Goal: Task Accomplishment & Management: Complete application form

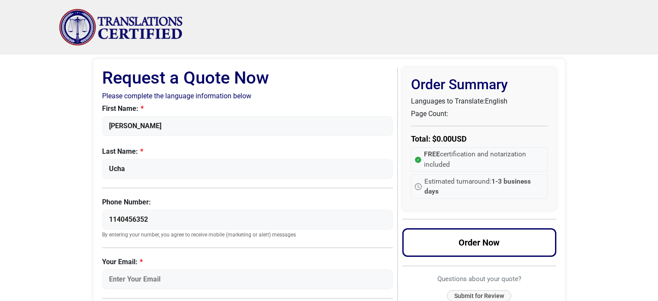
select select "Bulgarian"
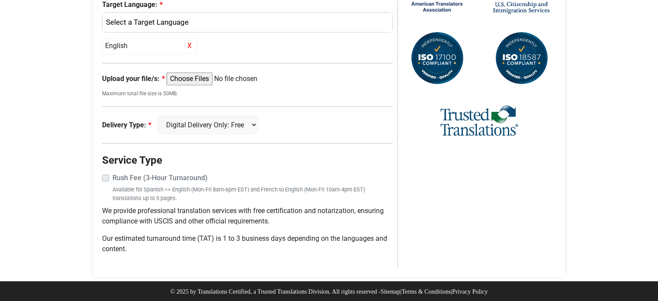
scroll to position [270, 0]
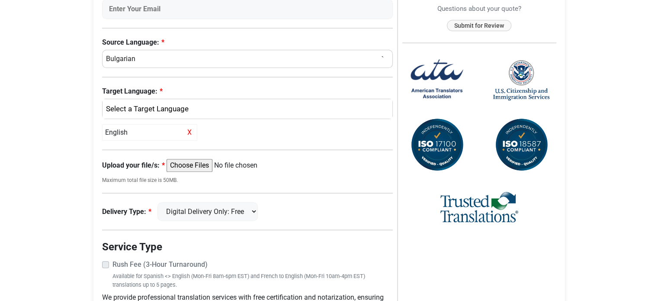
click at [208, 165] on input "Upload your file/s:" at bounding box center [233, 165] width 132 height 13
type input "C:\fakepath\Copy of [DEMOGRAPHIC_DATA]_ Afrian Guarantee Fund.pdf"
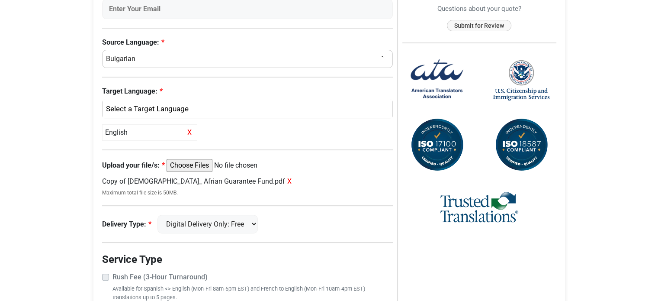
scroll to position [356, 0]
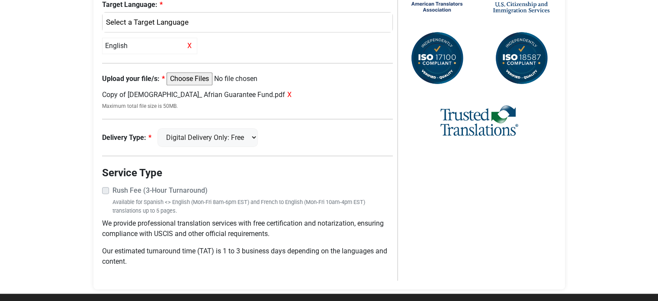
click at [112, 190] on label "Rush Fee (3-Hour Turnaround)" at bounding box center [252, 190] width 281 height 10
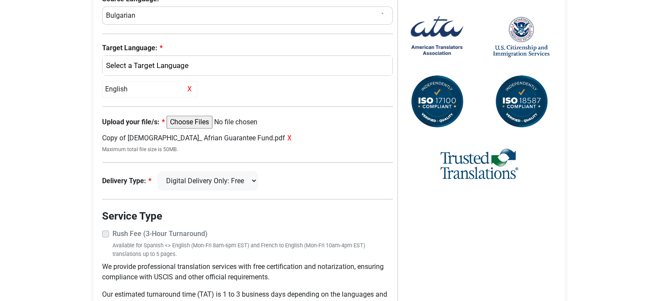
scroll to position [227, 0]
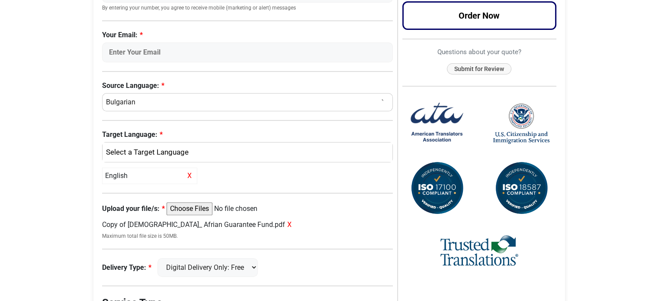
click at [144, 103] on select "Select a Language Afrikaans [DEMOGRAPHIC_DATA] Amharic Arabic [DEMOGRAPHIC_DATA…" at bounding box center [247, 102] width 291 height 18
select select "French"
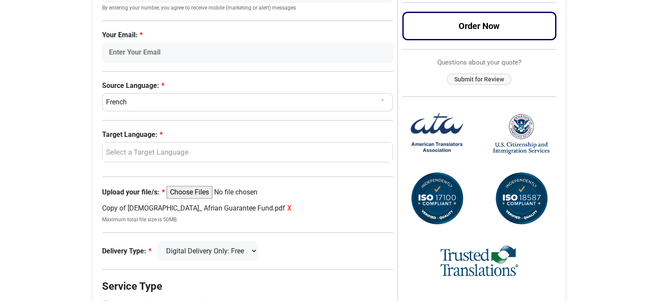
click at [67, 108] on body "Skip to content Menu Menu Certified Translations Translation Services Documents…" at bounding box center [329, 100] width 658 height 655
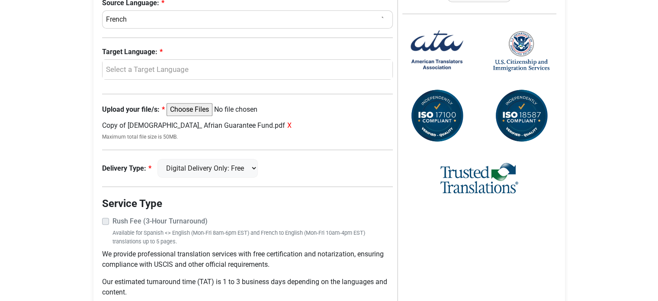
drag, startPoint x: 104, startPoint y: 224, endPoint x: 105, endPoint y: 218, distance: 6.1
click at [104, 221] on div "Rush Fee (3-Hour Turnaround) Available for Spanish <> English (Mon-Fri 8am-6pm …" at bounding box center [247, 230] width 291 height 29
click at [112, 218] on label "Rush Fee (3-Hour Turnaround)" at bounding box center [252, 221] width 281 height 10
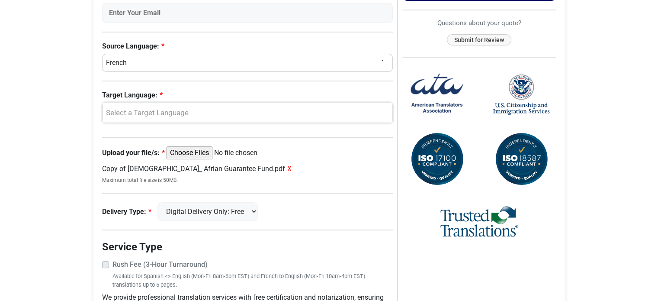
click at [147, 110] on div "Select a Target Language" at bounding box center [245, 112] width 277 height 11
click at [127, 157] on span "English" at bounding box center [124, 155] width 22 height 10
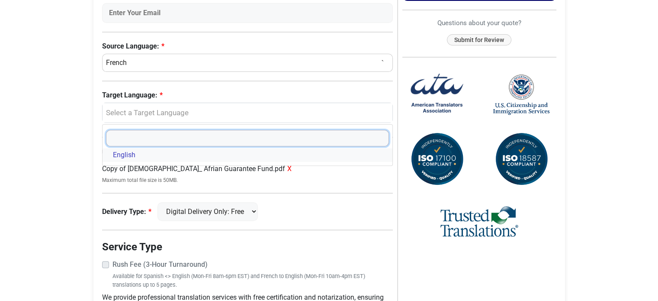
select select "English"
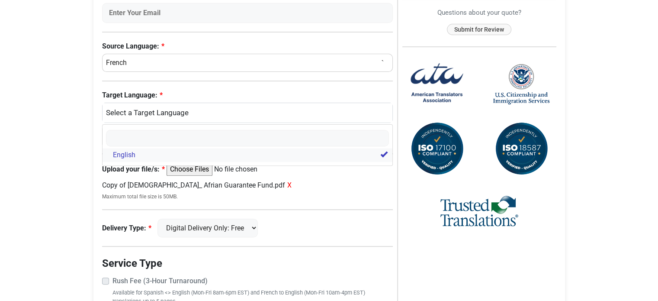
click at [123, 150] on span "English" at bounding box center [124, 155] width 22 height 10
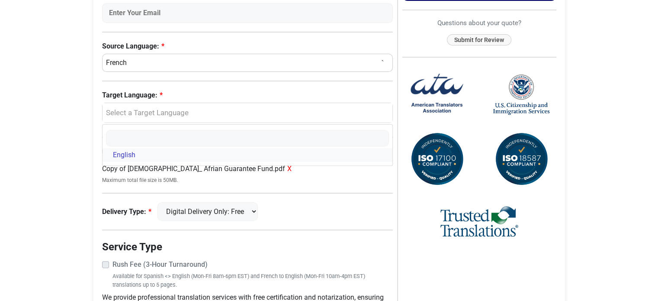
click at [122, 152] on span "English" at bounding box center [124, 155] width 22 height 10
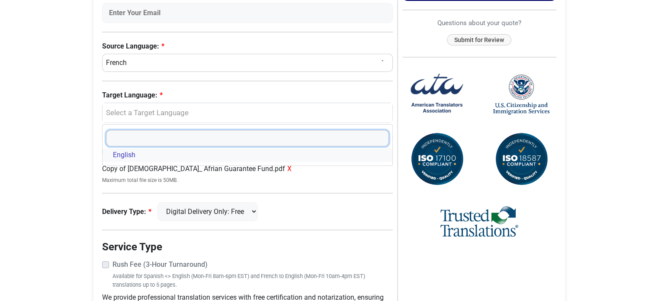
select select "English"
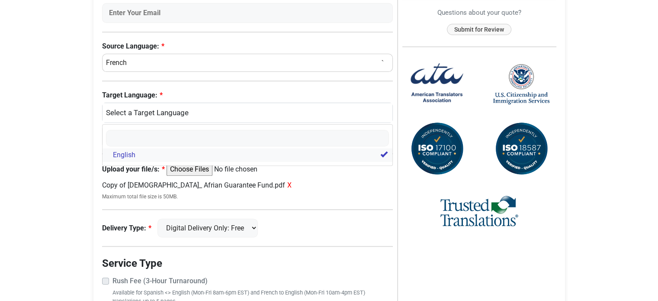
click at [122, 152] on span "English" at bounding box center [124, 155] width 22 height 10
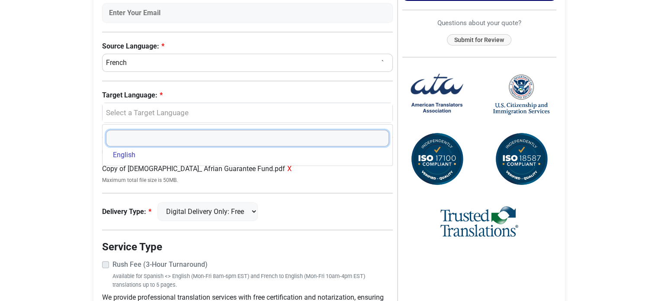
click at [238, 130] on input "Search" at bounding box center [247, 138] width 283 height 16
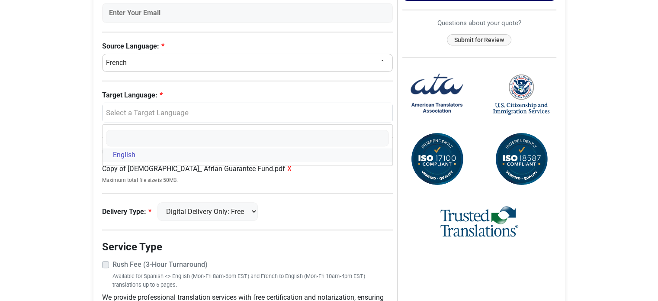
click at [123, 157] on span "English" at bounding box center [124, 155] width 22 height 10
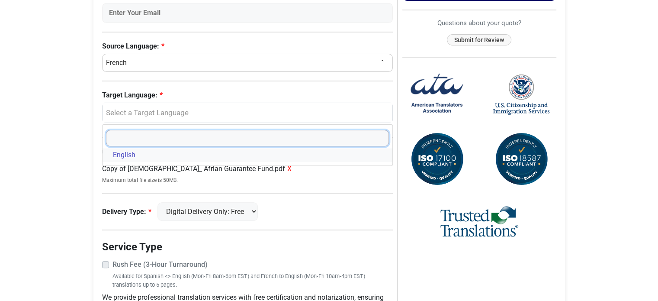
select select "English"
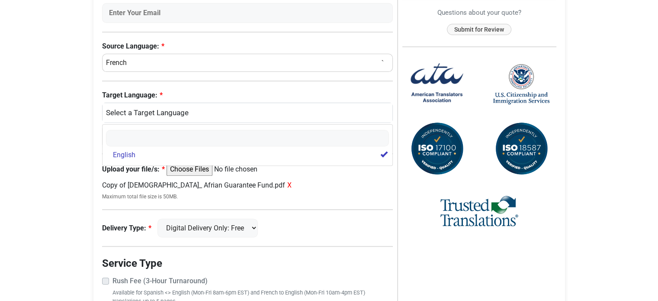
click at [58, 164] on body "Skip to content Menu Menu Certified Translations Translation Services Documents…" at bounding box center [329, 69] width 658 height 671
click at [189, 135] on span "X" at bounding box center [189, 136] width 9 height 10
select select
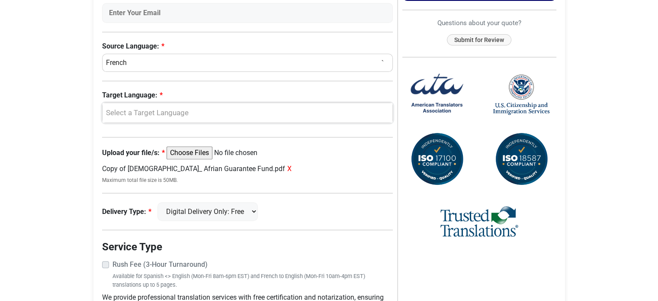
click at [189, 112] on div "Select a Target Language" at bounding box center [245, 112] width 277 height 11
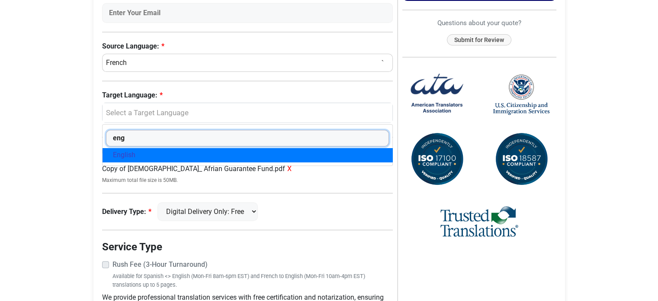
type input "eng"
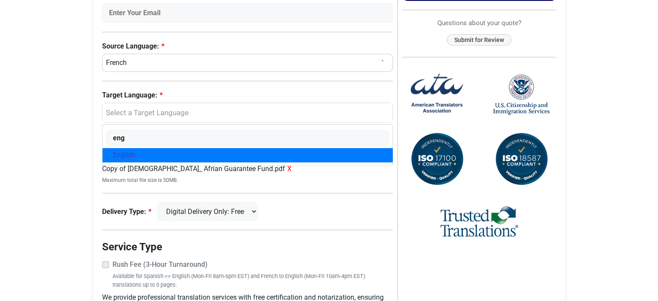
click at [224, 151] on link "English" at bounding box center [248, 155] width 290 height 14
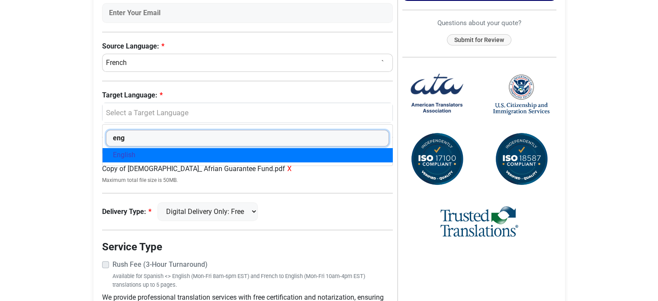
select select "English"
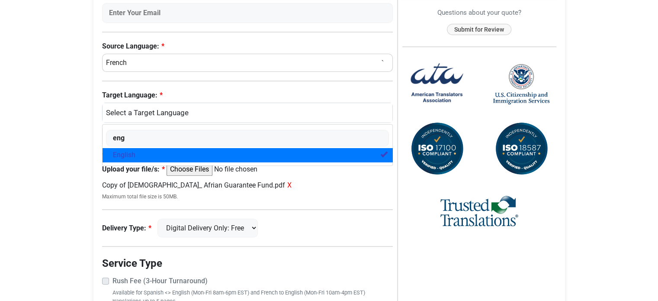
click at [71, 204] on body "Skip to content Menu Menu Certified Translations Translation Services Documents…" at bounding box center [329, 69] width 658 height 671
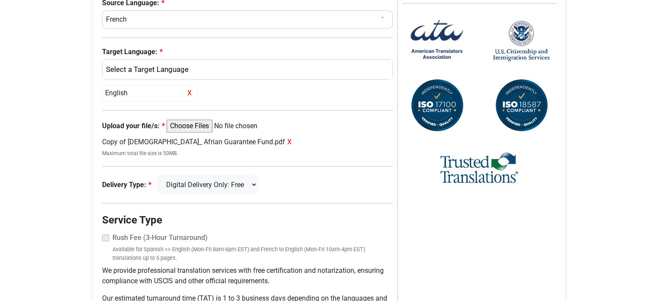
scroll to position [369, 0]
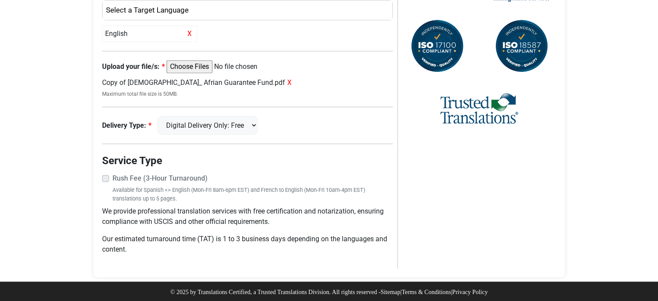
click at [112, 174] on label "Rush Fee (3-Hour Turnaround)" at bounding box center [252, 178] width 281 height 10
click at [112, 175] on label "Rush Fee (3-Hour Turnaround)" at bounding box center [252, 178] width 281 height 10
click at [261, 178] on label "Rush Fee (3-Hour Turnaround)" at bounding box center [252, 178] width 281 height 10
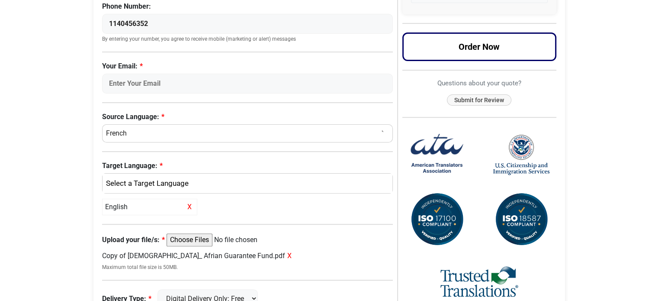
scroll to position [152, 0]
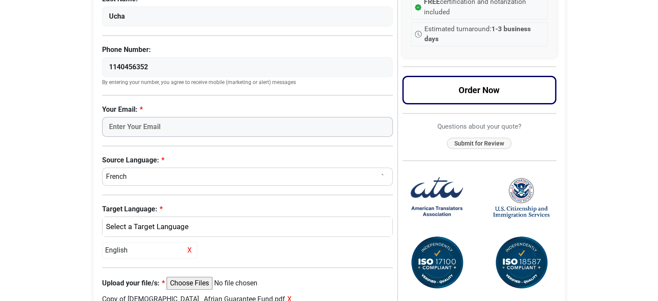
click at [189, 125] on input "Your Email:" at bounding box center [247, 127] width 291 height 20
type input "[PERSON_NAME][EMAIL_ADDRESS][DOMAIN_NAME]"
click at [66, 132] on body "Skip to content Menu Menu Certified Translations Translation Services Documents…" at bounding box center [329, 183] width 658 height 671
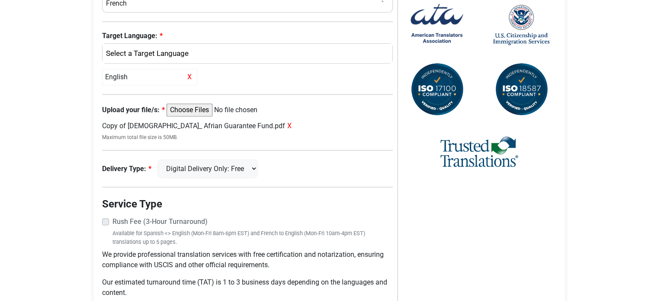
scroll to position [369, 0]
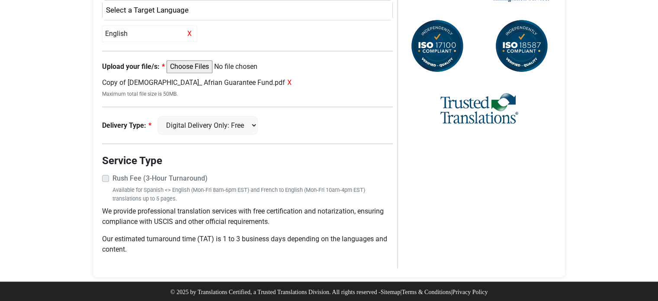
click at [112, 176] on label "Rush Fee (3-Hour Turnaround)" at bounding box center [252, 178] width 281 height 10
click at [223, 123] on select "Digital Delivery Only: Free FedEx 2 Day: $15" at bounding box center [207, 125] width 100 height 19
click at [161, 116] on select "Digital Delivery Only: Free FedEx 2 Day: $15" at bounding box center [207, 125] width 100 height 19
click at [203, 124] on select "Digital Delivery Only: Free FedEx 2 Day: $15" at bounding box center [207, 125] width 100 height 19
select select "digital"
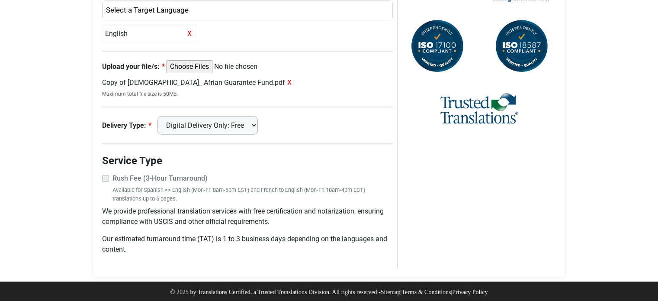
click at [161, 116] on select "Digital Delivery Only: Free FedEx 2 Day: $15" at bounding box center [207, 125] width 100 height 19
click at [147, 94] on small "Maximum total file size is 50MB." at bounding box center [247, 94] width 291 height 8
click at [272, 215] on p "We provide professional translation services with free certification and notari…" at bounding box center [247, 216] width 291 height 21
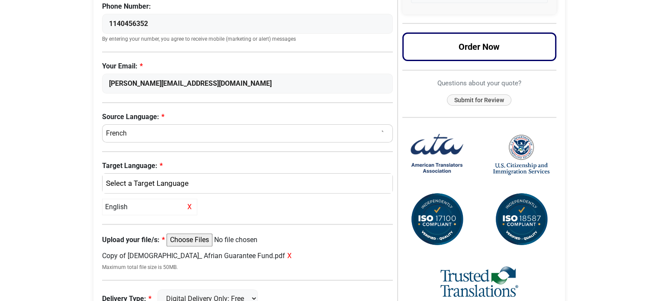
click at [186, 205] on span "X" at bounding box center [189, 207] width 9 height 10
select select
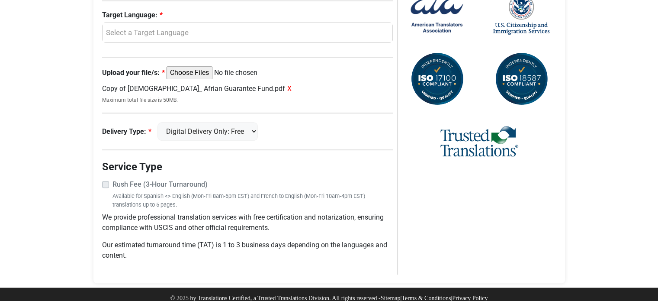
scroll to position [353, 0]
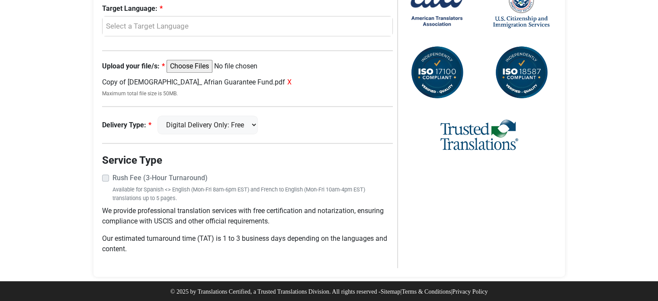
click at [112, 177] on label "Rush Fee (3-Hour Turnaround)" at bounding box center [252, 178] width 281 height 10
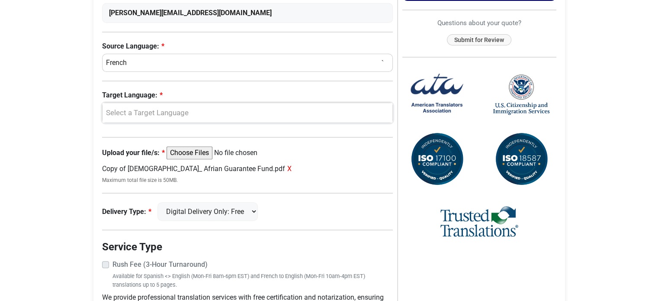
click at [151, 110] on div "Select a Target Language" at bounding box center [245, 112] width 277 height 11
click at [136, 152] on link "English" at bounding box center [248, 155] width 290 height 14
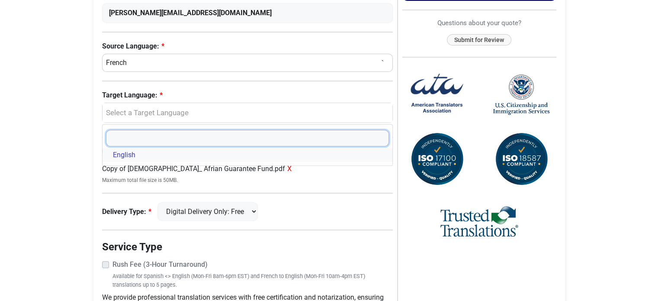
select select "English"
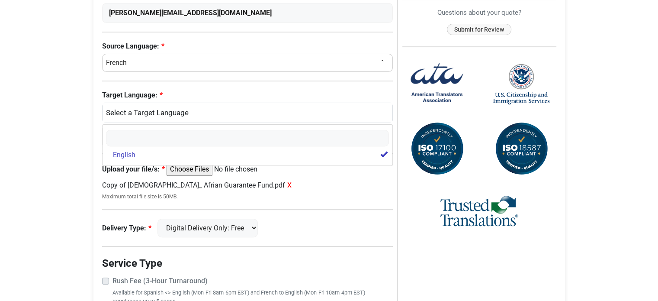
click at [50, 186] on body "Skip to content Menu Menu Certified Translations Translation Services Documents…" at bounding box center [329, 69] width 658 height 671
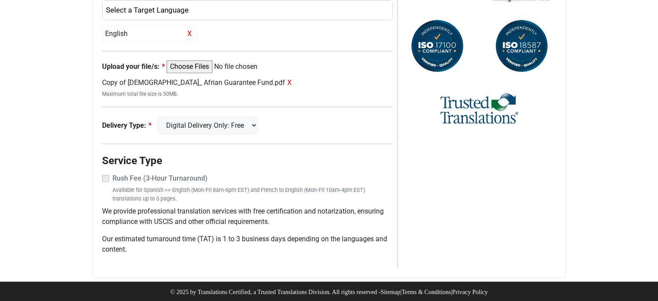
click at [112, 174] on label "Rush Fee (3-Hour Turnaround)" at bounding box center [252, 178] width 281 height 10
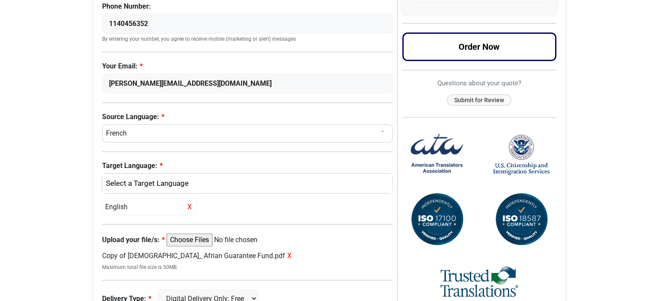
scroll to position [282, 0]
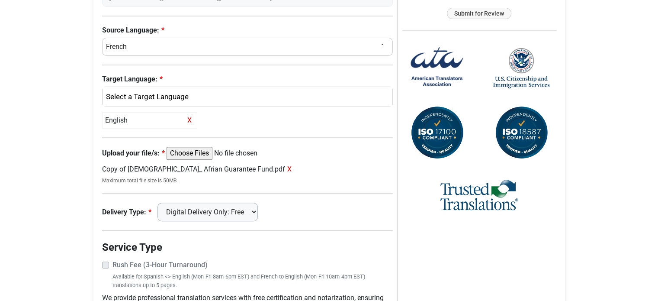
click at [240, 212] on select "Digital Delivery Only: Free FedEx 2 Day: $15" at bounding box center [207, 211] width 100 height 19
click at [161, 202] on select "Digital Delivery Only: Free FedEx 2 Day: $15" at bounding box center [207, 211] width 100 height 19
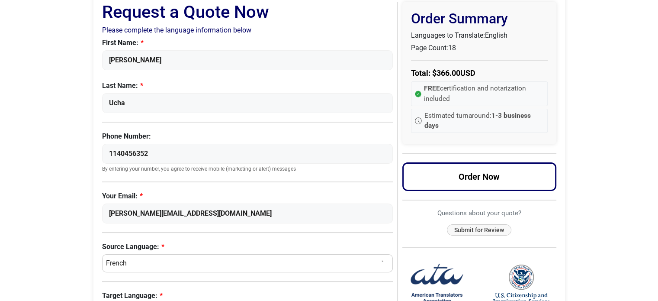
scroll to position [239, 0]
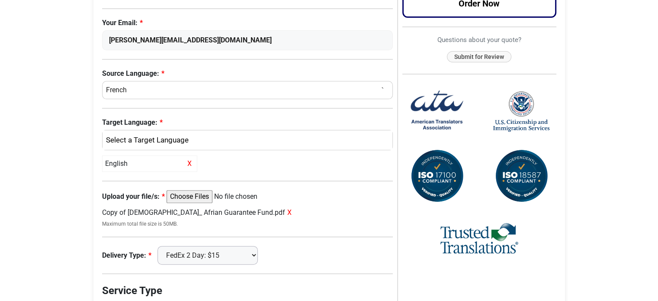
click at [223, 252] on select "Digital Delivery Only: Free FedEx 2 Day: $15" at bounding box center [207, 255] width 100 height 19
select select "digital"
click at [161, 246] on select "Digital Delivery Only: Free FedEx 2 Day: $15" at bounding box center [207, 255] width 100 height 19
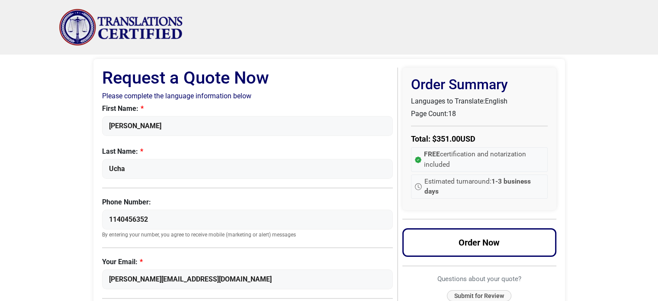
scroll to position [87, 0]
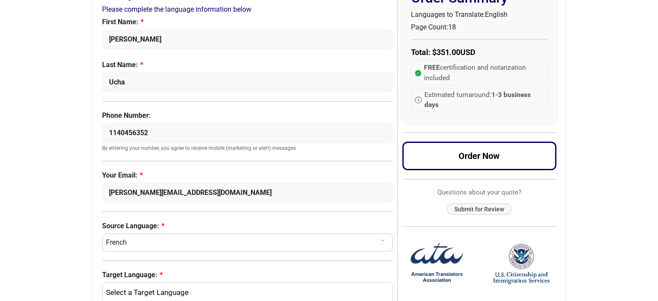
click at [80, 156] on body "Skip to content Menu Menu Certified Translations Translation Services Documents…" at bounding box center [329, 248] width 658 height 671
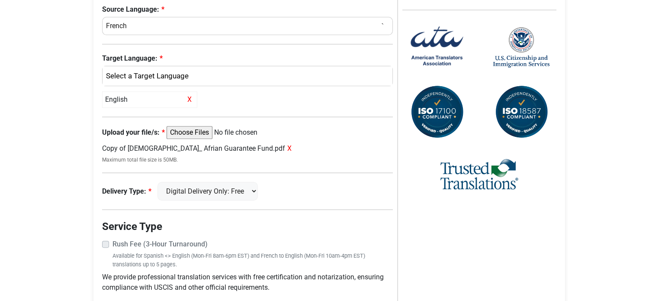
scroll to position [369, 0]
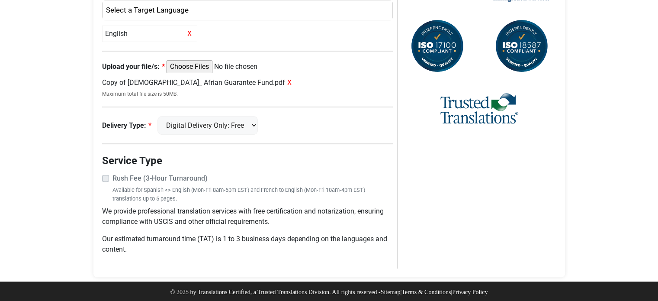
click at [112, 174] on label "Rush Fee (3-Hour Turnaround)" at bounding box center [252, 178] width 281 height 10
click at [135, 178] on strong "Rush Fee (3-Hour Turnaround)" at bounding box center [159, 178] width 95 height 8
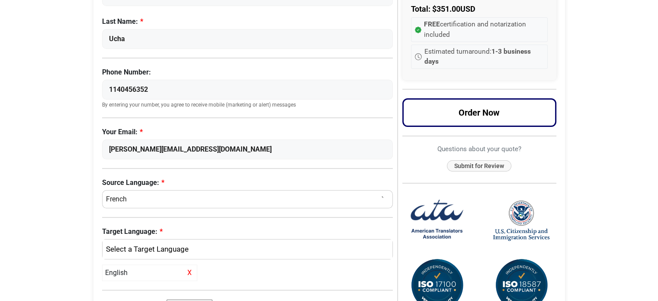
scroll to position [260, 0]
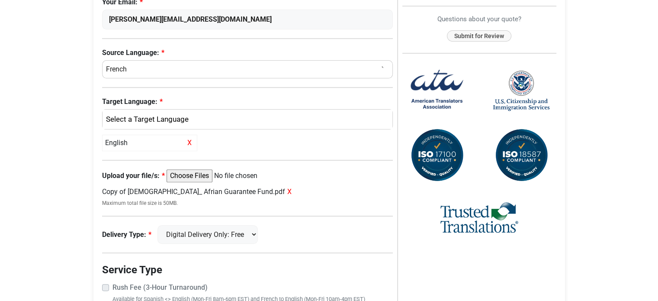
click at [287, 191] on span "X" at bounding box center [289, 191] width 4 height 8
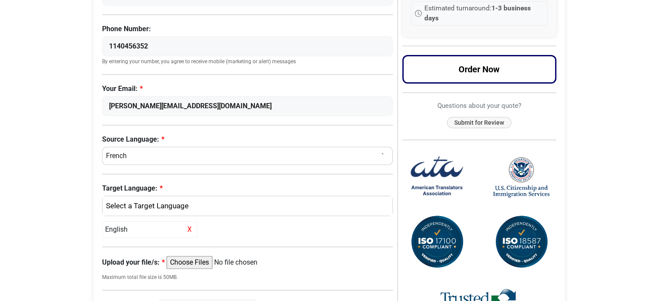
scroll to position [303, 0]
